Goal: Transaction & Acquisition: Subscribe to service/newsletter

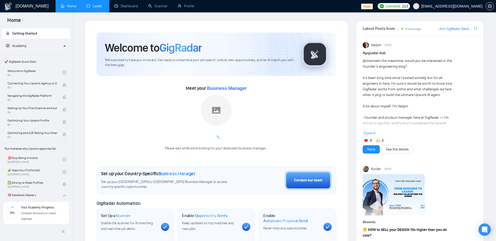
click at [92, 6] on link "Leads" at bounding box center [96, 6] width 18 height 4
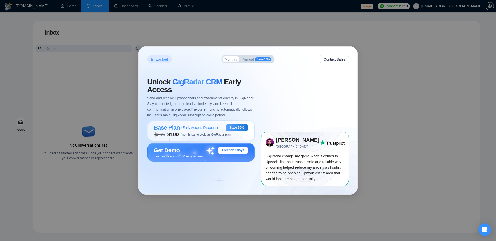
click at [243, 61] on span "Annual" at bounding box center [248, 60] width 11 height 4
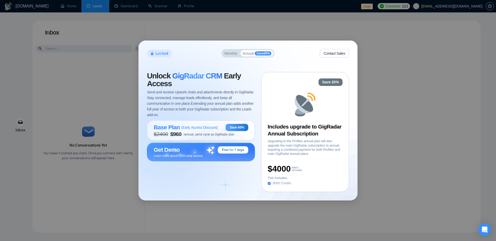
click at [229, 57] on div "Monthly Annual Save 60 %" at bounding box center [247, 53] width 53 height 9
click at [229, 55] on span "Monthly" at bounding box center [230, 54] width 13 height 4
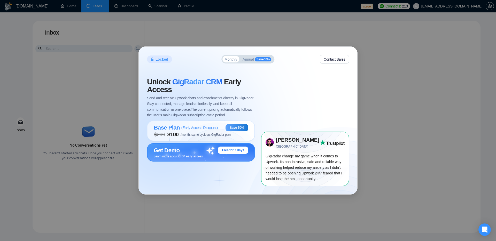
click at [200, 154] on span "Learn more about CRM early access" at bounding box center [178, 156] width 49 height 4
click at [207, 131] on span "$ 200 $ 100 /month, same cycle as GigRadar plan" at bounding box center [192, 134] width 77 height 6
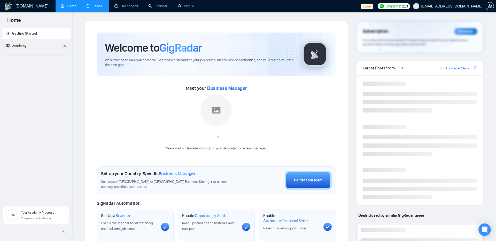
click at [92, 6] on link "Leads" at bounding box center [96, 6] width 18 height 4
